Goal: Task Accomplishment & Management: Use online tool/utility

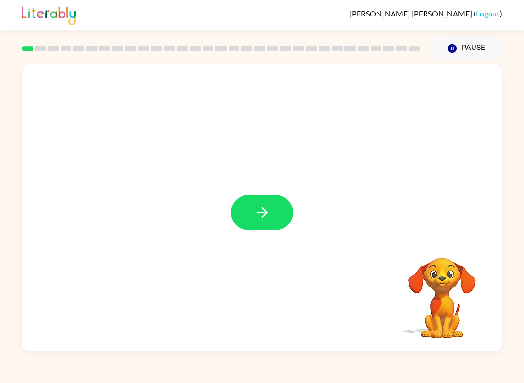
click at [278, 211] on button "button" at bounding box center [262, 212] width 62 height 35
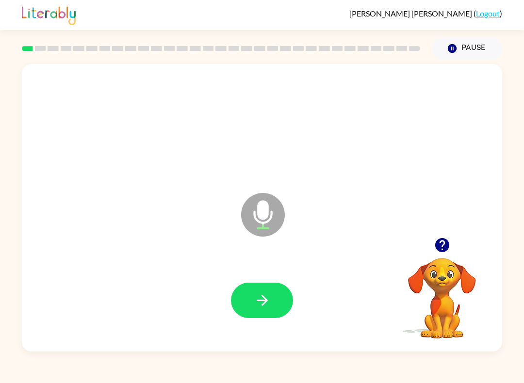
click at [275, 296] on button "button" at bounding box center [262, 300] width 62 height 35
click at [266, 306] on icon "button" at bounding box center [262, 300] width 17 height 17
click at [260, 305] on icon "button" at bounding box center [262, 300] width 17 height 17
click at [291, 296] on button "button" at bounding box center [262, 300] width 62 height 35
click at [239, 318] on div at bounding box center [262, 300] width 62 height 35
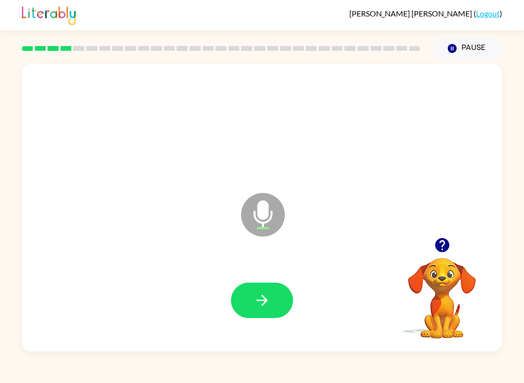
click at [273, 311] on button "button" at bounding box center [262, 300] width 62 height 35
click at [257, 291] on button "button" at bounding box center [262, 300] width 62 height 35
click at [287, 293] on button "button" at bounding box center [262, 300] width 62 height 35
click at [285, 284] on div at bounding box center [262, 300] width 62 height 35
click at [280, 313] on button "button" at bounding box center [262, 300] width 62 height 35
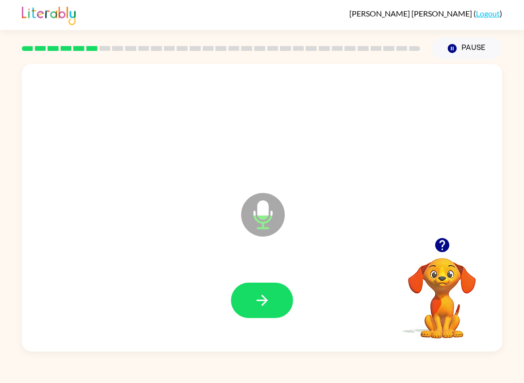
click at [265, 308] on icon "button" at bounding box center [262, 300] width 17 height 17
click at [273, 309] on button "button" at bounding box center [262, 300] width 62 height 35
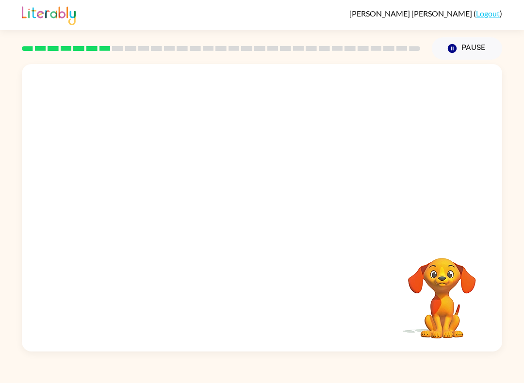
click at [426, 278] on video "Your browser must support playing .mp4 files to use Literably. Please try using…" at bounding box center [442, 291] width 97 height 97
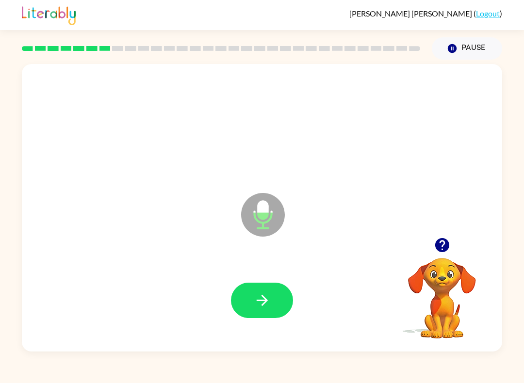
click at [242, 315] on button "button" at bounding box center [262, 300] width 62 height 35
click at [262, 313] on button "button" at bounding box center [262, 300] width 62 height 35
click at [269, 306] on icon "button" at bounding box center [262, 300] width 17 height 17
click at [252, 277] on div at bounding box center [262, 300] width 461 height 83
click at [243, 301] on button "button" at bounding box center [262, 300] width 62 height 35
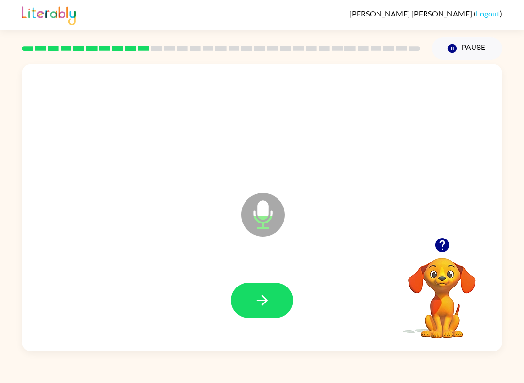
click at [266, 298] on icon "button" at bounding box center [262, 300] width 17 height 17
click at [276, 309] on button "button" at bounding box center [262, 300] width 62 height 35
click at [266, 302] on icon "button" at bounding box center [261, 300] width 11 height 11
click at [289, 306] on button "button" at bounding box center [262, 300] width 62 height 35
click at [291, 291] on div at bounding box center [262, 300] width 62 height 35
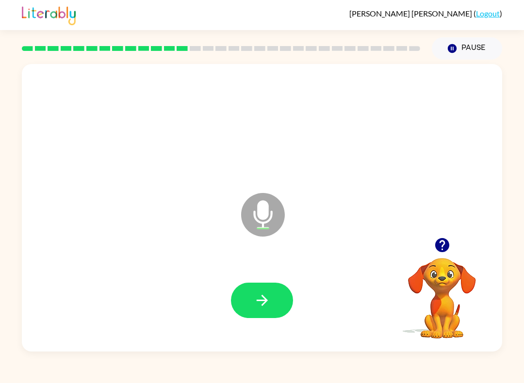
click at [279, 304] on button "button" at bounding box center [262, 300] width 62 height 35
click at [268, 315] on button "button" at bounding box center [262, 300] width 62 height 35
click at [278, 293] on button "button" at bounding box center [262, 300] width 62 height 35
click at [254, 330] on div at bounding box center [262, 300] width 461 height 83
click at [279, 296] on button "button" at bounding box center [262, 300] width 62 height 35
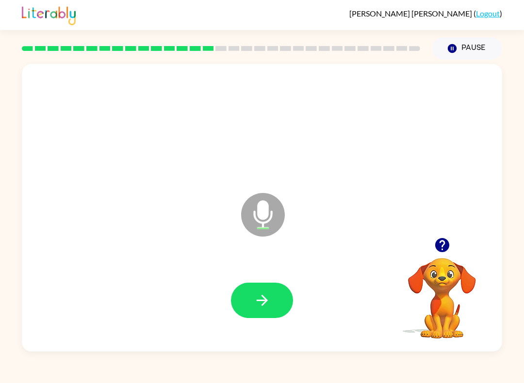
click at [273, 297] on button "button" at bounding box center [262, 300] width 62 height 35
click at [261, 312] on button "button" at bounding box center [262, 300] width 62 height 35
click at [270, 295] on icon "button" at bounding box center [262, 300] width 17 height 17
click at [268, 301] on icon "button" at bounding box center [262, 300] width 17 height 17
click at [266, 297] on icon "button" at bounding box center [262, 300] width 17 height 17
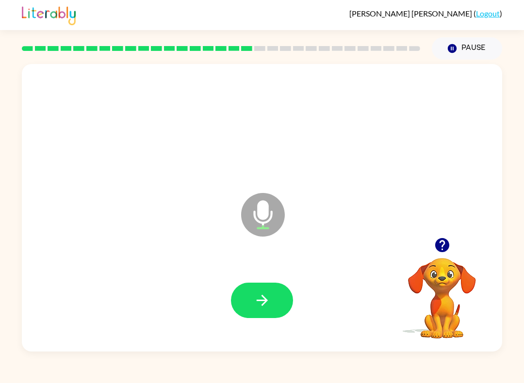
click at [263, 317] on button "button" at bounding box center [262, 300] width 62 height 35
click at [266, 292] on button "button" at bounding box center [262, 300] width 62 height 35
click at [304, 320] on div at bounding box center [262, 300] width 461 height 83
click at [284, 302] on button "button" at bounding box center [262, 300] width 62 height 35
click at [270, 297] on icon "button" at bounding box center [262, 300] width 17 height 17
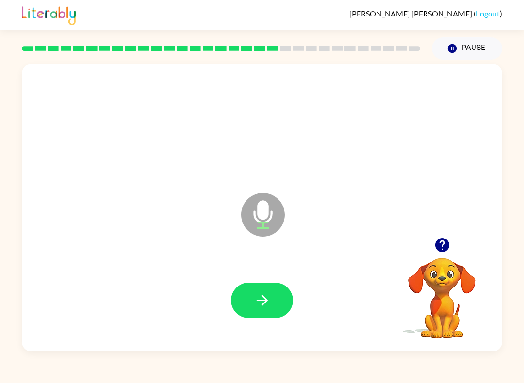
click at [281, 289] on button "button" at bounding box center [262, 300] width 62 height 35
click at [276, 304] on button "button" at bounding box center [262, 300] width 62 height 35
click at [260, 299] on icon "button" at bounding box center [262, 300] width 17 height 17
click at [287, 311] on button "button" at bounding box center [262, 300] width 62 height 35
click at [270, 318] on button "button" at bounding box center [262, 300] width 62 height 35
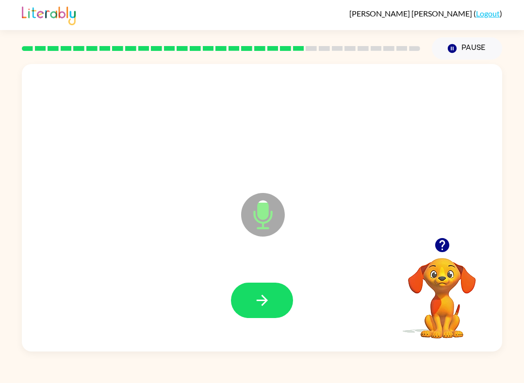
click at [279, 304] on button "button" at bounding box center [262, 300] width 62 height 35
click at [267, 299] on icon "button" at bounding box center [262, 300] width 17 height 17
click at [268, 311] on button "button" at bounding box center [262, 300] width 62 height 35
click at [267, 308] on icon "button" at bounding box center [262, 300] width 17 height 17
click at [274, 306] on button "button" at bounding box center [262, 300] width 62 height 35
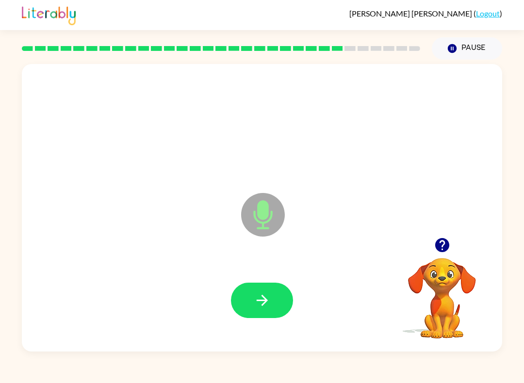
click at [281, 314] on button "button" at bounding box center [262, 300] width 62 height 35
click at [275, 292] on button "button" at bounding box center [262, 300] width 62 height 35
click at [289, 294] on button "button" at bounding box center [262, 300] width 62 height 35
click at [261, 300] on icon "button" at bounding box center [262, 300] width 17 height 17
click at [248, 305] on button "button" at bounding box center [262, 300] width 62 height 35
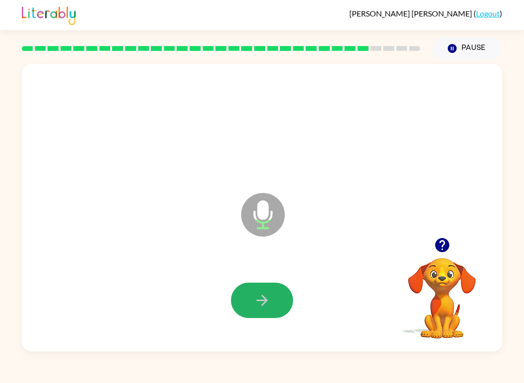
click at [282, 288] on button "button" at bounding box center [262, 300] width 62 height 35
click at [250, 325] on div at bounding box center [262, 300] width 461 height 83
click at [278, 318] on button "button" at bounding box center [262, 300] width 62 height 35
click at [264, 297] on icon "button" at bounding box center [261, 300] width 11 height 11
click at [269, 304] on icon "button" at bounding box center [262, 300] width 17 height 17
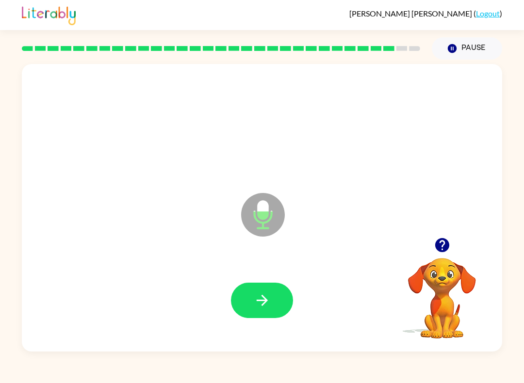
click at [259, 317] on button "button" at bounding box center [262, 300] width 62 height 35
click at [268, 298] on icon "button" at bounding box center [262, 300] width 17 height 17
click at [262, 298] on icon "button" at bounding box center [262, 300] width 17 height 17
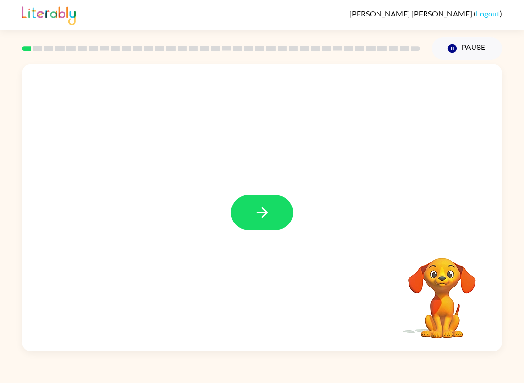
click at [260, 206] on icon "button" at bounding box center [262, 212] width 17 height 17
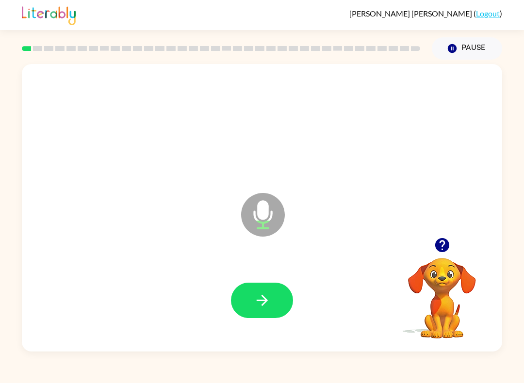
click at [269, 312] on button "button" at bounding box center [262, 300] width 62 height 35
click at [262, 295] on icon "button" at bounding box center [262, 300] width 17 height 17
click at [248, 301] on button "button" at bounding box center [262, 300] width 62 height 35
click at [273, 287] on button "button" at bounding box center [262, 300] width 62 height 35
click at [291, 290] on div at bounding box center [262, 300] width 62 height 35
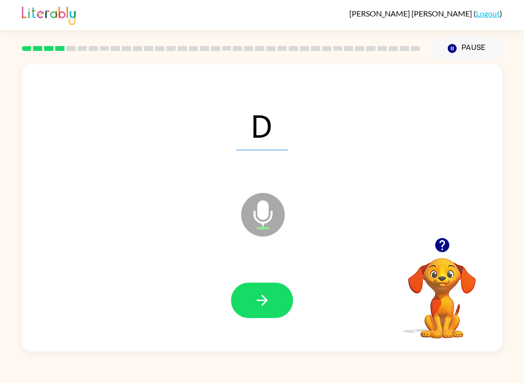
click at [237, 318] on div at bounding box center [262, 300] width 62 height 35
click at [268, 299] on icon "button" at bounding box center [262, 300] width 17 height 17
click at [262, 299] on icon "button" at bounding box center [262, 300] width 17 height 17
click at [266, 304] on icon "button" at bounding box center [262, 300] width 17 height 17
click at [273, 299] on button "button" at bounding box center [262, 300] width 62 height 35
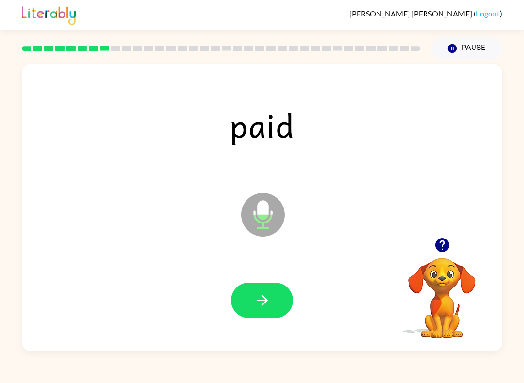
click at [282, 296] on button "button" at bounding box center [262, 300] width 62 height 35
click at [271, 300] on button "button" at bounding box center [262, 300] width 62 height 35
click at [275, 315] on button "button" at bounding box center [262, 300] width 62 height 35
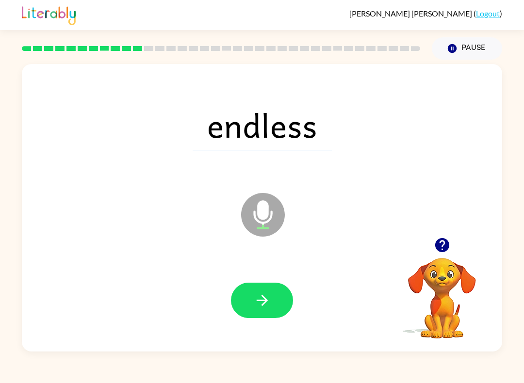
click at [274, 365] on div "Madeleine Byrne ( Logout ) Pause Pause endless Microphone The Microphone is her…" at bounding box center [262, 191] width 524 height 383
click at [270, 317] on button "button" at bounding box center [262, 300] width 62 height 35
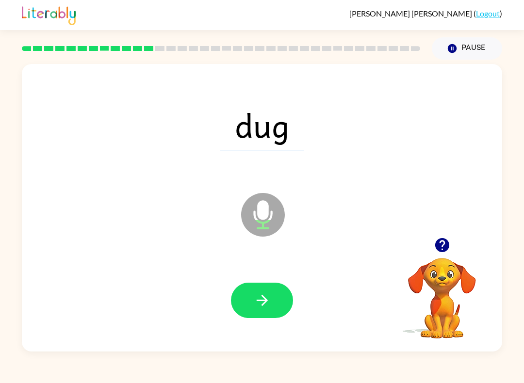
click at [297, 292] on div at bounding box center [262, 300] width 461 height 83
click at [283, 299] on button "button" at bounding box center [262, 300] width 62 height 35
click at [282, 302] on button "button" at bounding box center [262, 300] width 62 height 35
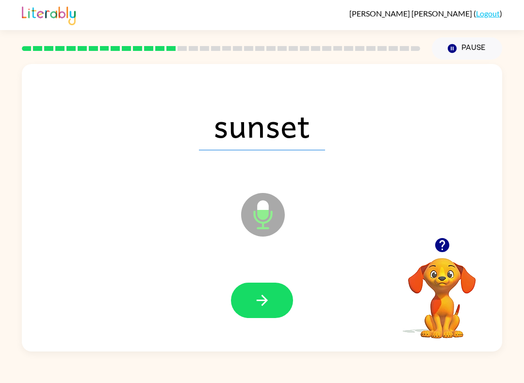
click at [260, 305] on icon "button" at bounding box center [262, 300] width 17 height 17
click at [274, 298] on button "button" at bounding box center [262, 300] width 62 height 35
click at [272, 309] on button "button" at bounding box center [262, 300] width 62 height 35
click at [265, 293] on icon "button" at bounding box center [262, 300] width 17 height 17
click at [264, 306] on icon "button" at bounding box center [262, 300] width 17 height 17
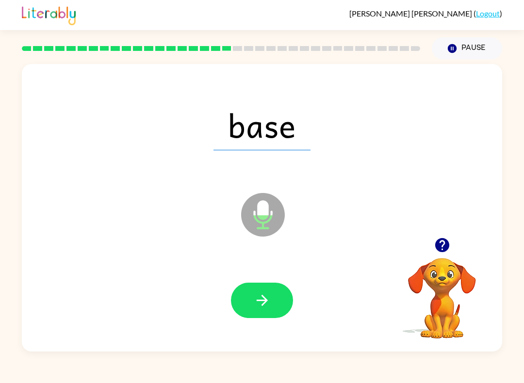
click at [277, 303] on button "button" at bounding box center [262, 300] width 62 height 35
click at [262, 304] on icon "button" at bounding box center [262, 300] width 17 height 17
click at [278, 307] on button "button" at bounding box center [262, 300] width 62 height 35
click at [287, 311] on button "button" at bounding box center [262, 300] width 62 height 35
click at [276, 271] on div at bounding box center [262, 300] width 461 height 83
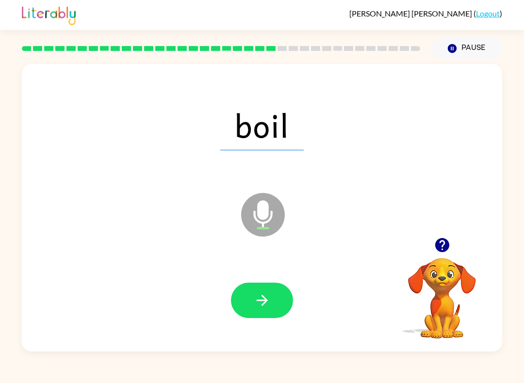
click at [277, 308] on button "button" at bounding box center [262, 300] width 62 height 35
click at [291, 225] on icon "Microphone The Microphone is here when it is your turn to talk" at bounding box center [312, 227] width 146 height 73
click at [264, 306] on icon "button" at bounding box center [262, 300] width 17 height 17
click at [265, 295] on icon "button" at bounding box center [262, 300] width 17 height 17
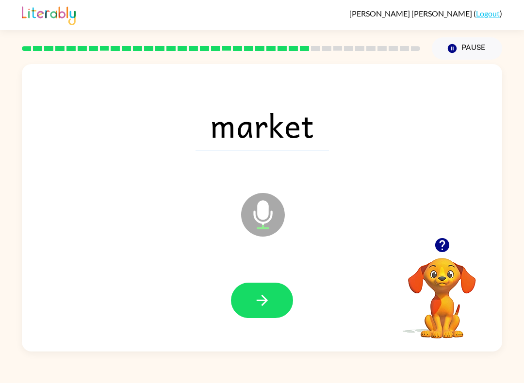
click at [257, 318] on button "button" at bounding box center [262, 300] width 62 height 35
click at [277, 285] on button "button" at bounding box center [262, 300] width 62 height 35
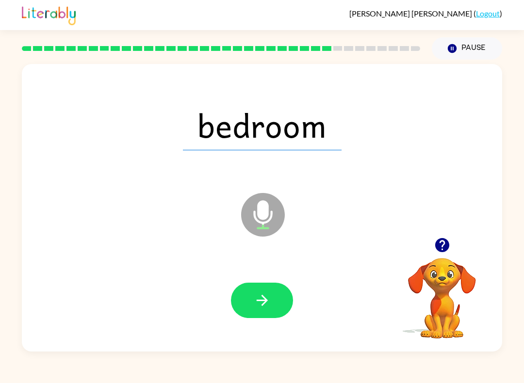
click at [279, 298] on button "button" at bounding box center [262, 300] width 62 height 35
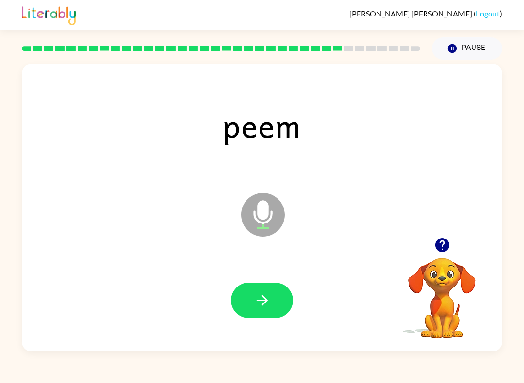
click at [276, 312] on button "button" at bounding box center [262, 300] width 62 height 35
click at [256, 239] on icon "Microphone The Microphone is here when it is your turn to talk" at bounding box center [312, 227] width 146 height 73
click at [269, 232] on icon at bounding box center [263, 215] width 44 height 44
click at [270, 308] on icon "button" at bounding box center [262, 300] width 17 height 17
click at [285, 315] on button "button" at bounding box center [262, 300] width 62 height 35
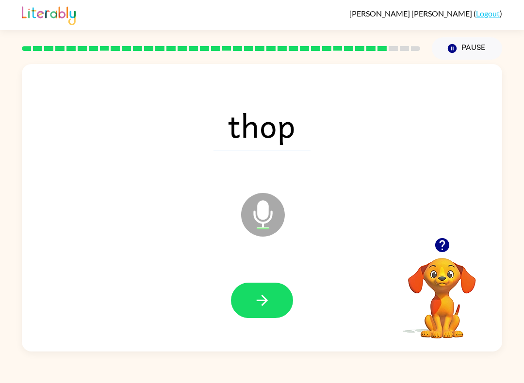
click at [267, 325] on div at bounding box center [262, 300] width 461 height 83
click at [270, 302] on icon "button" at bounding box center [262, 300] width 17 height 17
click at [254, 297] on icon "button" at bounding box center [262, 300] width 17 height 17
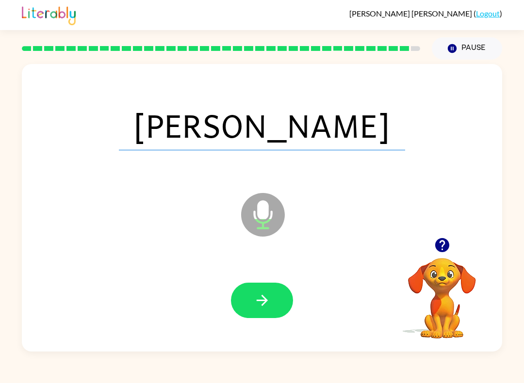
click at [271, 297] on button "button" at bounding box center [262, 300] width 62 height 35
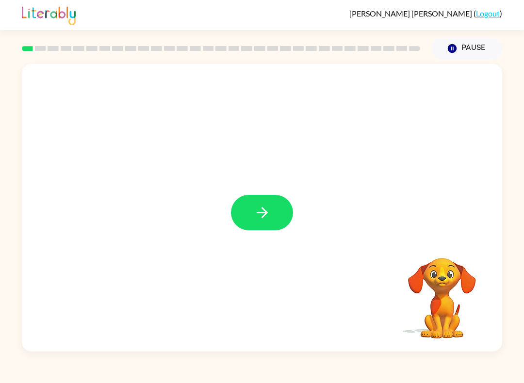
click at [282, 208] on button "button" at bounding box center [262, 212] width 62 height 35
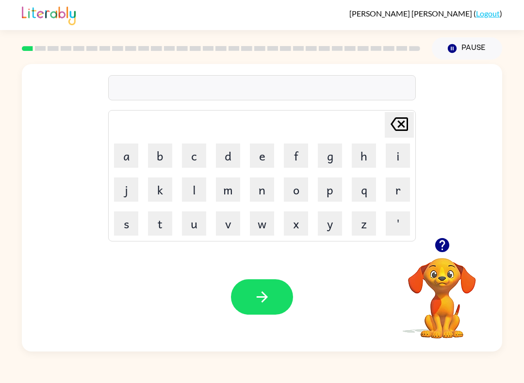
click at [327, 150] on button "g" at bounding box center [330, 156] width 24 height 24
click at [131, 151] on button "a" at bounding box center [126, 156] width 24 height 24
click at [338, 198] on button "p" at bounding box center [330, 190] width 24 height 24
click at [279, 308] on button "button" at bounding box center [262, 297] width 62 height 35
click at [335, 187] on button "p" at bounding box center [330, 190] width 24 height 24
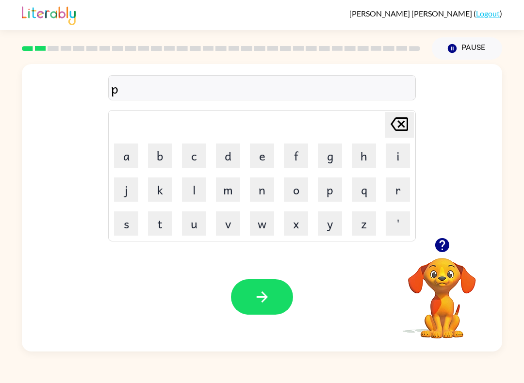
click at [292, 195] on button "o" at bounding box center [296, 190] width 24 height 24
click at [194, 207] on td "u" at bounding box center [194, 223] width 33 height 33
click at [194, 192] on button "l" at bounding box center [194, 190] width 24 height 24
click at [272, 304] on button "button" at bounding box center [262, 297] width 62 height 35
click at [229, 192] on button "m" at bounding box center [228, 190] width 24 height 24
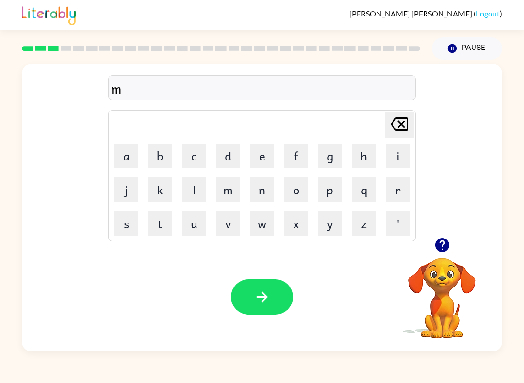
click at [196, 231] on button "u" at bounding box center [194, 224] width 24 height 24
click at [229, 159] on button "d" at bounding box center [228, 156] width 24 height 24
click at [264, 305] on icon "button" at bounding box center [262, 297] width 17 height 17
click at [195, 159] on button "c" at bounding box center [194, 156] width 24 height 24
click at [189, 229] on button "u" at bounding box center [194, 224] width 24 height 24
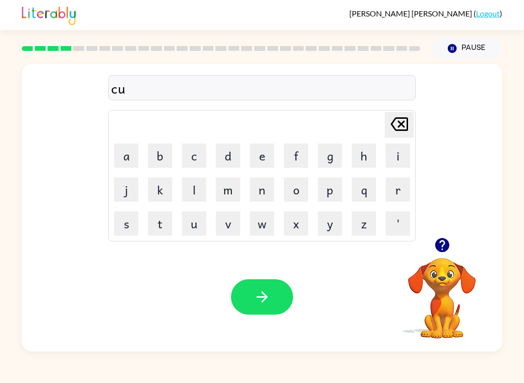
click at [335, 187] on button "p" at bounding box center [330, 190] width 24 height 24
click at [280, 302] on button "button" at bounding box center [262, 297] width 62 height 35
click at [265, 307] on button "button" at bounding box center [262, 297] width 62 height 35
click at [299, 154] on button "f" at bounding box center [296, 156] width 24 height 24
click at [196, 186] on button "l" at bounding box center [194, 190] width 24 height 24
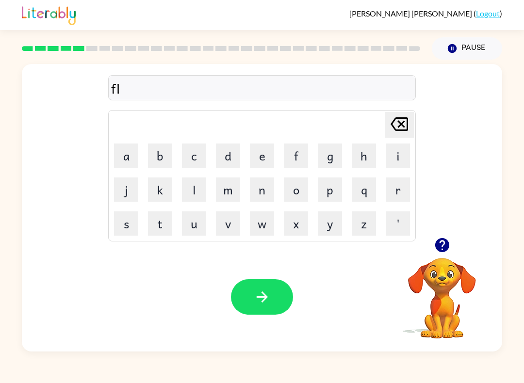
click at [391, 167] on button "i" at bounding box center [398, 156] width 24 height 24
click at [191, 157] on button "c" at bounding box center [194, 156] width 24 height 24
click at [151, 194] on button "k" at bounding box center [160, 190] width 24 height 24
click at [279, 308] on button "button" at bounding box center [262, 297] width 62 height 35
click at [121, 155] on button "a" at bounding box center [126, 156] width 24 height 24
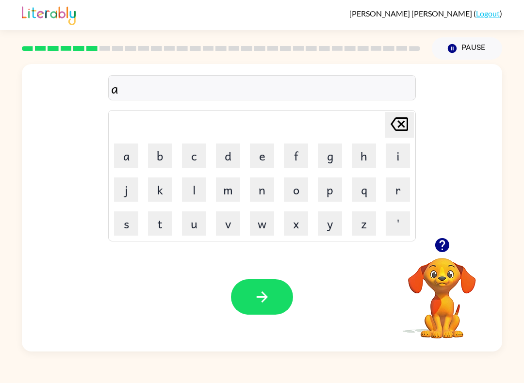
click at [230, 192] on button "m" at bounding box center [228, 190] width 24 height 24
click at [282, 302] on button "button" at bounding box center [262, 297] width 62 height 35
click at [126, 225] on button "s" at bounding box center [126, 224] width 24 height 24
click at [165, 194] on button "k" at bounding box center [160, 190] width 24 height 24
click at [409, 186] on button "r" at bounding box center [398, 190] width 24 height 24
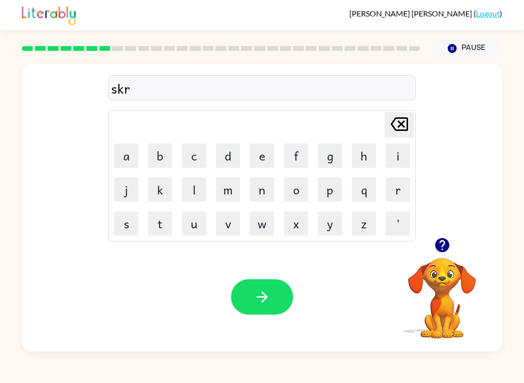
click at [399, 152] on button "i" at bounding box center [398, 156] width 24 height 24
click at [166, 154] on button "b" at bounding box center [160, 156] width 24 height 24
click at [198, 193] on button "l" at bounding box center [194, 190] width 24 height 24
click at [204, 190] on button "l" at bounding box center [194, 190] width 24 height 24
click at [262, 314] on button "button" at bounding box center [262, 297] width 62 height 35
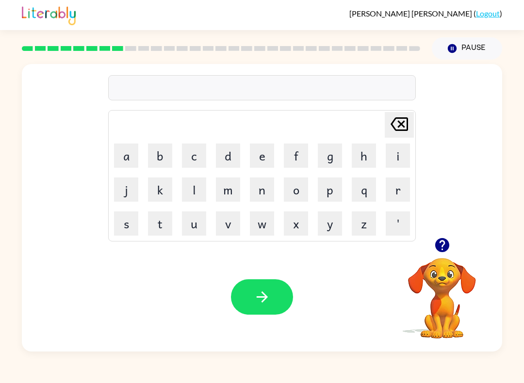
click at [264, 244] on div "Your browser must support playing .mp4 files to use Literably. Please try using…" at bounding box center [262, 297] width 481 height 109
click at [263, 231] on button "w" at bounding box center [262, 224] width 24 height 24
click at [398, 165] on button "i" at bounding box center [398, 156] width 24 height 24
click at [131, 222] on button "s" at bounding box center [126, 224] width 24 height 24
click at [366, 157] on button "h" at bounding box center [364, 156] width 24 height 24
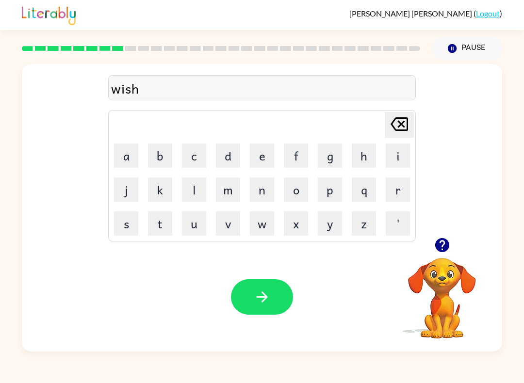
click at [268, 302] on icon "button" at bounding box center [262, 297] width 17 height 17
click at [201, 155] on button "c" at bounding box center [194, 156] width 24 height 24
click at [307, 188] on button "o" at bounding box center [296, 190] width 24 height 24
click at [235, 308] on button "button" at bounding box center [262, 297] width 62 height 35
click at [161, 224] on button "t" at bounding box center [160, 224] width 24 height 24
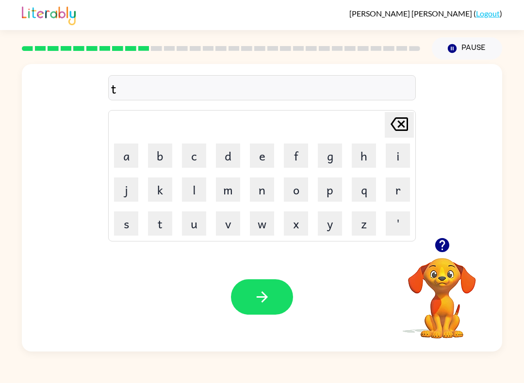
click at [271, 304] on button "button" at bounding box center [262, 297] width 62 height 35
click at [123, 222] on button "s" at bounding box center [126, 224] width 24 height 24
click at [226, 188] on button "m" at bounding box center [228, 190] width 24 height 24
click at [288, 192] on button "o" at bounding box center [296, 190] width 24 height 24
click at [165, 186] on button "k" at bounding box center [160, 190] width 24 height 24
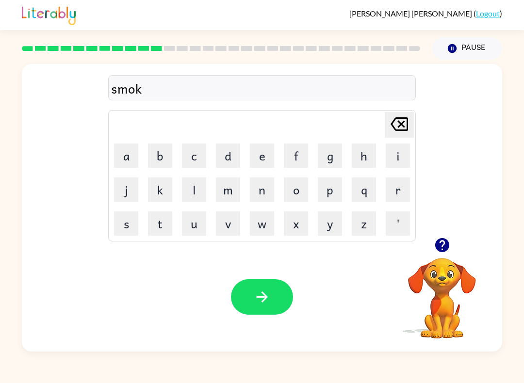
click at [275, 310] on button "button" at bounding box center [262, 297] width 62 height 35
click at [232, 195] on button "m" at bounding box center [228, 190] width 24 height 24
click at [184, 229] on button "u" at bounding box center [194, 224] width 24 height 24
click at [118, 239] on td "s" at bounding box center [126, 223] width 33 height 33
click at [127, 218] on button "s" at bounding box center [126, 224] width 24 height 24
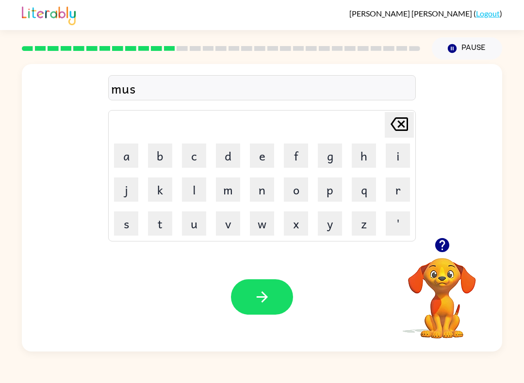
click at [159, 227] on button "t" at bounding box center [160, 224] width 24 height 24
click at [137, 152] on button "a" at bounding box center [126, 156] width 24 height 24
click at [193, 156] on button "c" at bounding box center [194, 156] width 24 height 24
click at [261, 314] on button "button" at bounding box center [262, 297] width 62 height 35
click at [376, 159] on button "h" at bounding box center [364, 156] width 24 height 24
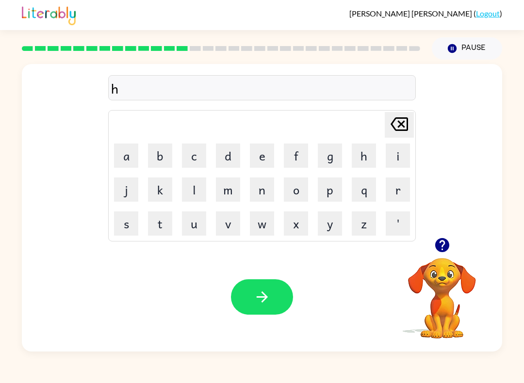
click at [278, 315] on button "button" at bounding box center [262, 297] width 62 height 35
click at [131, 226] on button "s" at bounding box center [126, 224] width 24 height 24
click at [162, 229] on button "t" at bounding box center [160, 224] width 24 height 24
click at [198, 225] on button "u" at bounding box center [194, 224] width 24 height 24
click at [129, 231] on button "s" at bounding box center [126, 224] width 24 height 24
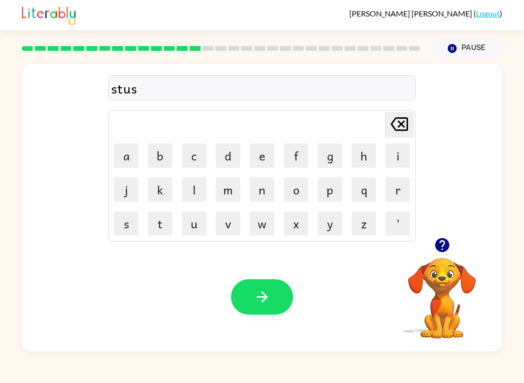
click at [165, 230] on button "t" at bounding box center [160, 224] width 24 height 24
click at [252, 296] on button "button" at bounding box center [262, 297] width 62 height 35
click at [128, 223] on button "s" at bounding box center [126, 224] width 24 height 24
click at [162, 230] on button "t" at bounding box center [160, 224] width 24 height 24
click at [407, 187] on button "r" at bounding box center [398, 190] width 24 height 24
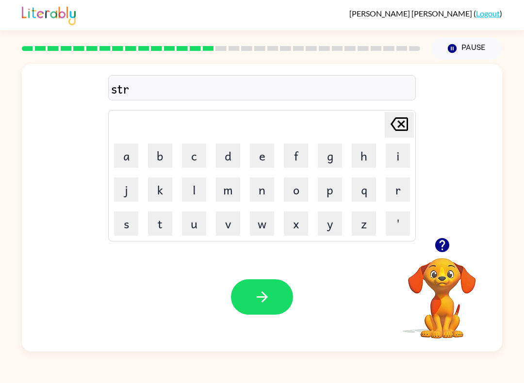
click at [271, 313] on button "button" at bounding box center [262, 297] width 62 height 35
click at [197, 190] on button "l" at bounding box center [194, 190] width 24 height 24
click at [398, 159] on button "i" at bounding box center [398, 156] width 24 height 24
click at [154, 235] on button "t" at bounding box center [160, 224] width 24 height 24
click at [267, 287] on button "button" at bounding box center [262, 297] width 62 height 35
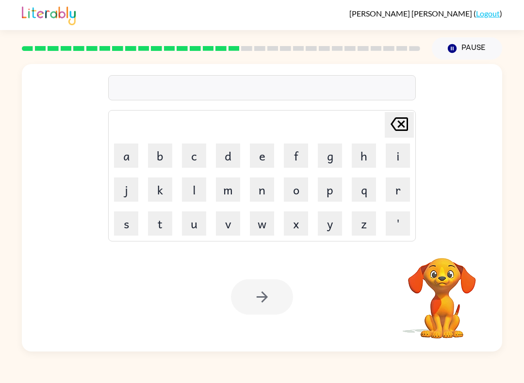
click at [265, 308] on div at bounding box center [262, 297] width 62 height 35
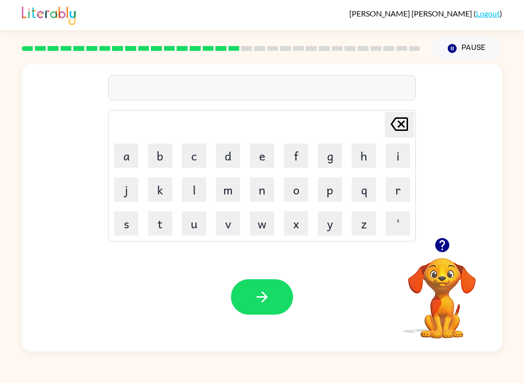
click at [118, 235] on button "s" at bounding box center [126, 224] width 24 height 24
click at [256, 235] on button "w" at bounding box center [262, 224] width 24 height 24
click at [401, 156] on button "i" at bounding box center [398, 156] width 24 height 24
click at [292, 166] on button "f" at bounding box center [296, 156] width 24 height 24
click at [163, 230] on button "t" at bounding box center [160, 224] width 24 height 24
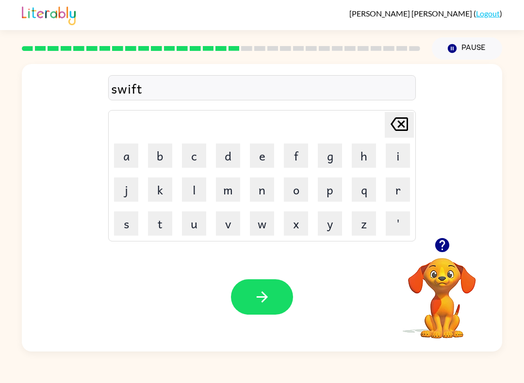
click at [261, 299] on icon "button" at bounding box center [262, 297] width 17 height 17
click at [129, 231] on button "s" at bounding box center [126, 224] width 24 height 24
click at [371, 157] on button "h" at bounding box center [364, 156] width 24 height 24
click at [271, 301] on button "button" at bounding box center [262, 297] width 62 height 35
click at [129, 187] on button "j" at bounding box center [126, 190] width 24 height 24
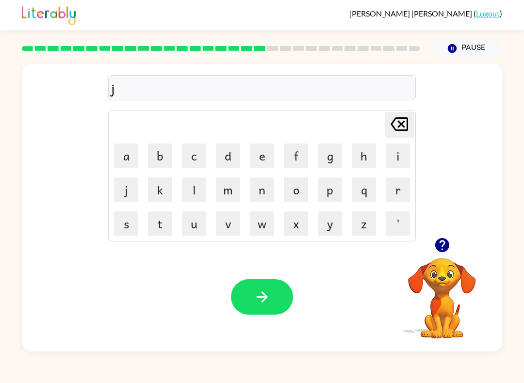
click at [294, 198] on button "o" at bounding box center [296, 190] width 24 height 24
click at [160, 166] on button "b" at bounding box center [160, 156] width 24 height 24
click at [262, 302] on icon "button" at bounding box center [262, 297] width 17 height 17
click at [296, 160] on button "f" at bounding box center [296, 156] width 24 height 24
click at [299, 191] on button "o" at bounding box center [296, 190] width 24 height 24
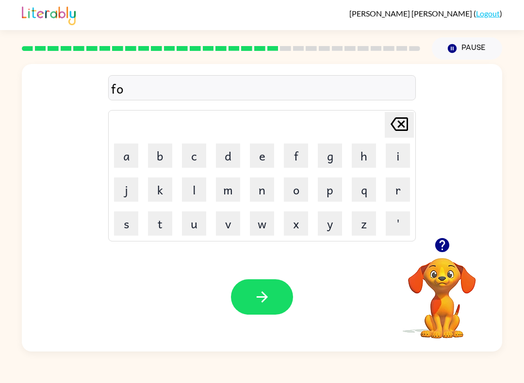
click at [162, 192] on button "k" at bounding box center [160, 190] width 24 height 24
click at [118, 228] on button "s" at bounding box center [126, 224] width 24 height 24
click at [124, 221] on button "s" at bounding box center [126, 224] width 24 height 24
click at [399, 161] on button "i" at bounding box center [398, 156] width 24 height 24
click at [269, 289] on button "button" at bounding box center [262, 297] width 62 height 35
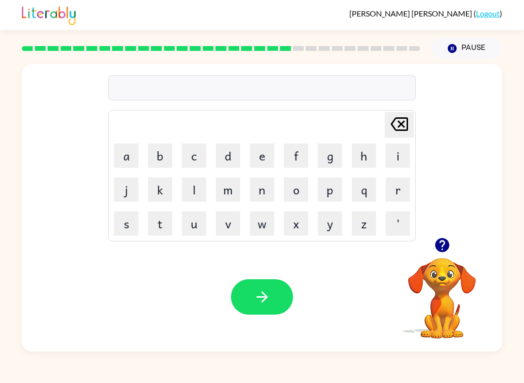
click at [226, 158] on button "d" at bounding box center [228, 156] width 24 height 24
click at [280, 299] on button "button" at bounding box center [262, 297] width 62 height 35
click at [376, 178] on td "q" at bounding box center [364, 189] width 33 height 33
click at [401, 189] on button "r" at bounding box center [398, 190] width 24 height 24
click at [303, 182] on button "o" at bounding box center [296, 190] width 24 height 24
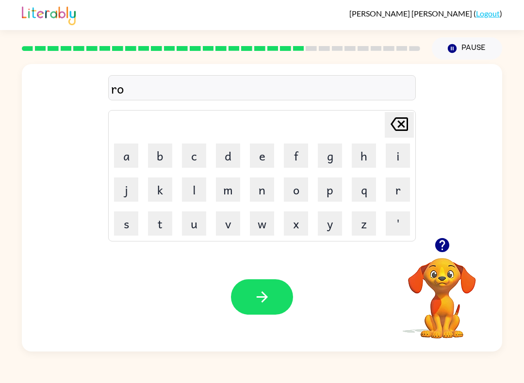
click at [227, 161] on button "d" at bounding box center [228, 156] width 24 height 24
click at [265, 228] on button "w" at bounding box center [262, 224] width 24 height 24
click at [126, 153] on button "a" at bounding box center [126, 156] width 24 height 24
click at [281, 307] on button "button" at bounding box center [262, 297] width 62 height 35
click at [250, 274] on div "Your browser must support playing .mp4 files to use Literably. Please try using…" at bounding box center [262, 297] width 481 height 109
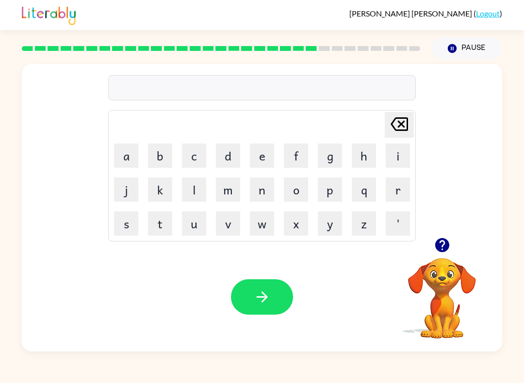
click at [265, 284] on button "button" at bounding box center [262, 297] width 62 height 35
click at [127, 232] on button "s" at bounding box center [126, 224] width 24 height 24
click at [372, 157] on button "h" at bounding box center [364, 156] width 24 height 24
click at [398, 157] on button "i" at bounding box center [398, 156] width 24 height 24
click at [303, 157] on button "f" at bounding box center [296, 156] width 24 height 24
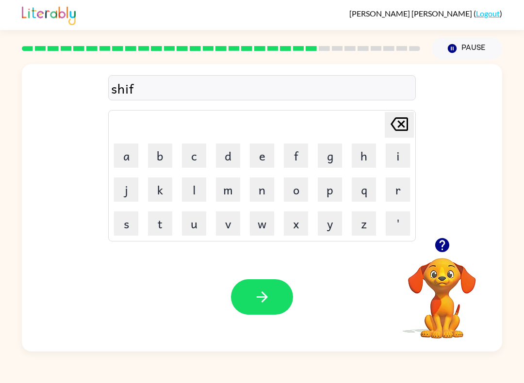
click at [398, 163] on button "i" at bounding box center [398, 156] width 24 height 24
click at [404, 191] on button "r" at bounding box center [398, 190] width 24 height 24
click at [266, 304] on icon "button" at bounding box center [262, 297] width 17 height 17
click at [134, 228] on button "s" at bounding box center [126, 224] width 24 height 24
click at [356, 155] on button "h" at bounding box center [364, 156] width 24 height 24
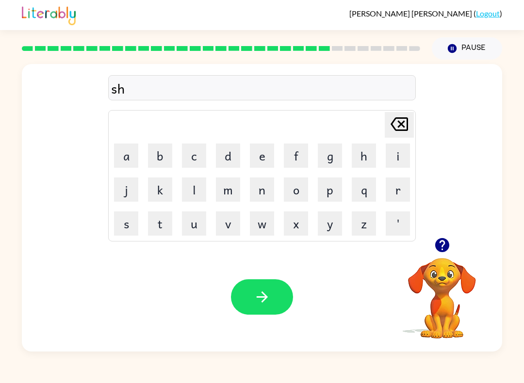
click at [127, 157] on button "a" at bounding box center [126, 156] width 24 height 24
click at [164, 194] on button "k" at bounding box center [160, 190] width 24 height 24
click at [286, 306] on button "button" at bounding box center [262, 297] width 62 height 35
click at [138, 232] on button "s" at bounding box center [126, 224] width 24 height 24
click at [199, 231] on button "u" at bounding box center [194, 224] width 24 height 24
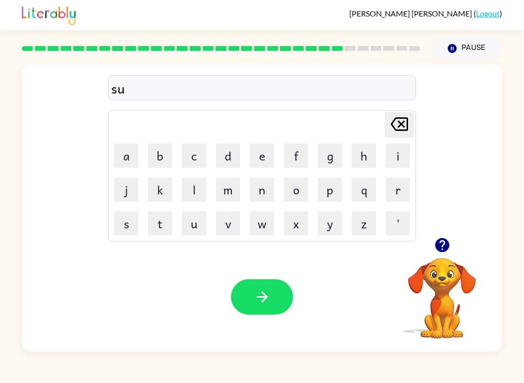
click at [261, 184] on button "n" at bounding box center [262, 190] width 24 height 24
click at [195, 195] on button "l" at bounding box center [194, 190] width 24 height 24
click at [390, 160] on button "i" at bounding box center [398, 156] width 24 height 24
click at [157, 226] on button "t" at bounding box center [160, 224] width 24 height 24
click at [265, 304] on icon "button" at bounding box center [262, 297] width 17 height 17
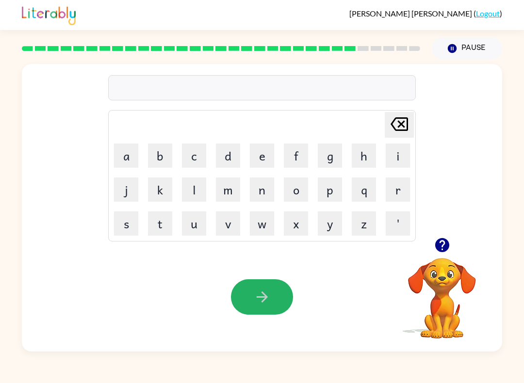
click at [289, 289] on button "button" at bounding box center [262, 297] width 62 height 35
click at [405, 193] on button "r" at bounding box center [398, 190] width 24 height 24
click at [130, 159] on button "a" at bounding box center [126, 156] width 24 height 24
click at [164, 189] on button "k" at bounding box center [160, 190] width 24 height 24
click at [280, 295] on button "button" at bounding box center [262, 297] width 62 height 35
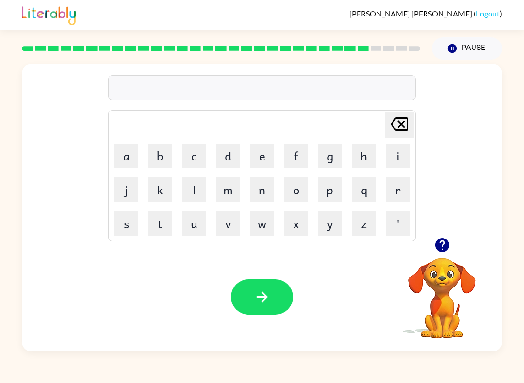
click at [145, 161] on td "b" at bounding box center [160, 155] width 33 height 33
click at [169, 152] on button "b" at bounding box center [160, 156] width 24 height 24
click at [267, 151] on button "e" at bounding box center [262, 156] width 24 height 24
click at [229, 159] on button "d" at bounding box center [228, 156] width 24 height 24
click at [242, 295] on button "button" at bounding box center [262, 297] width 62 height 35
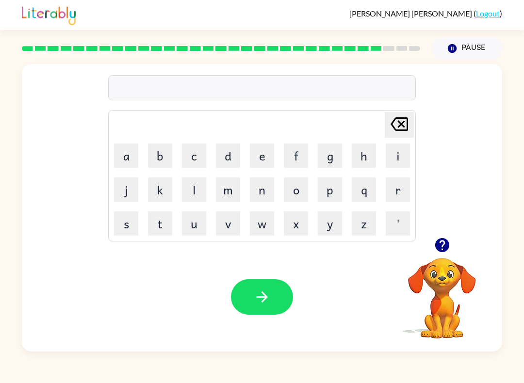
click at [160, 158] on button "b" at bounding box center [160, 156] width 24 height 24
click at [134, 152] on button "a" at bounding box center [126, 156] width 24 height 24
click at [161, 231] on button "t" at bounding box center [160, 224] width 24 height 24
click at [290, 307] on button "button" at bounding box center [262, 297] width 62 height 35
click at [128, 234] on button "s" at bounding box center [126, 224] width 24 height 24
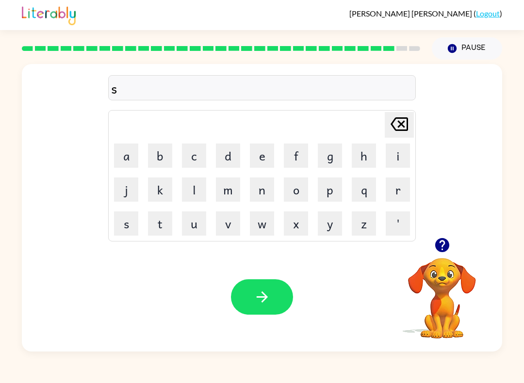
click at [393, 165] on button "i" at bounding box center [398, 156] width 24 height 24
click at [203, 192] on button "l" at bounding box center [194, 190] width 24 height 24
click at [190, 157] on button "c" at bounding box center [194, 156] width 24 height 24
click at [275, 301] on button "button" at bounding box center [262, 297] width 62 height 35
click at [287, 296] on button "button" at bounding box center [262, 297] width 62 height 35
